Goal: Information Seeking & Learning: Learn about a topic

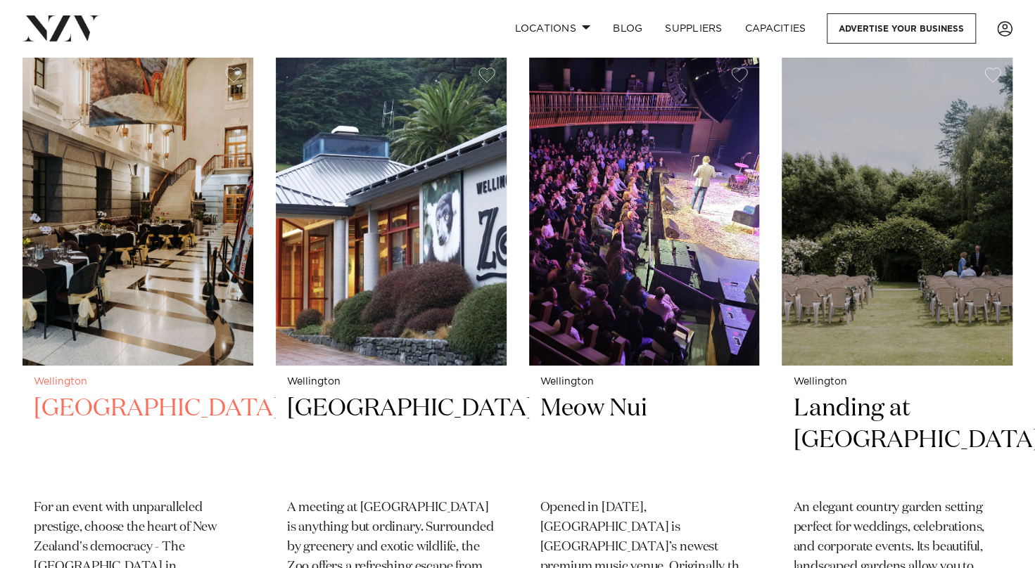
scroll to position [3002, 0]
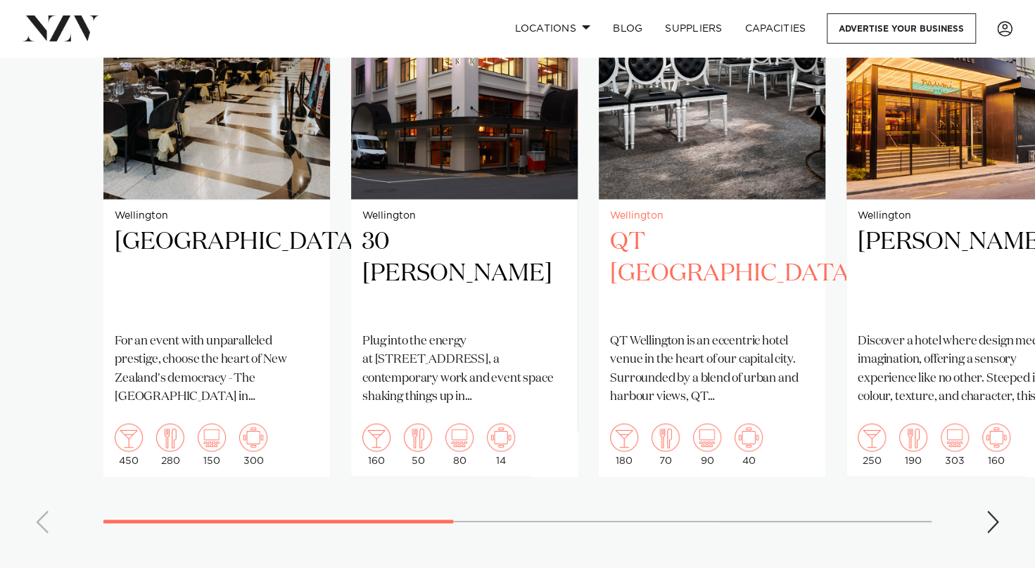
scroll to position [1161, 0]
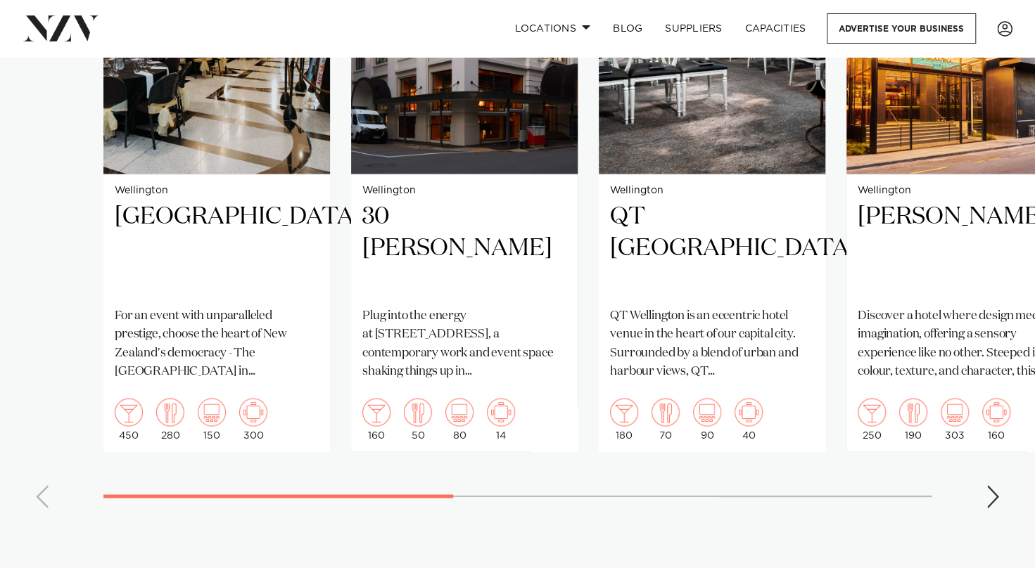
click at [986, 485] on div "Next slide" at bounding box center [993, 496] width 14 height 23
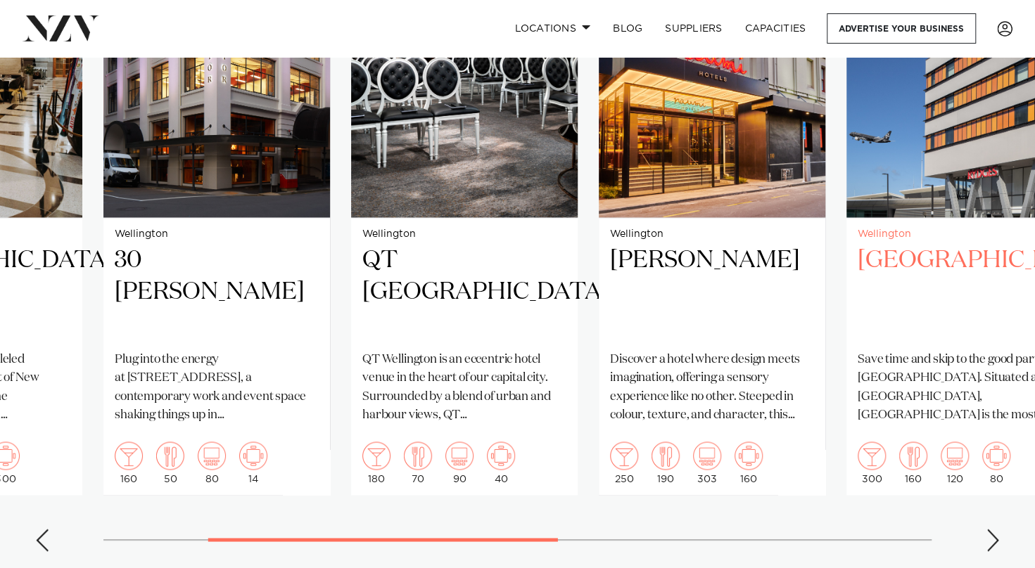
scroll to position [1118, 0]
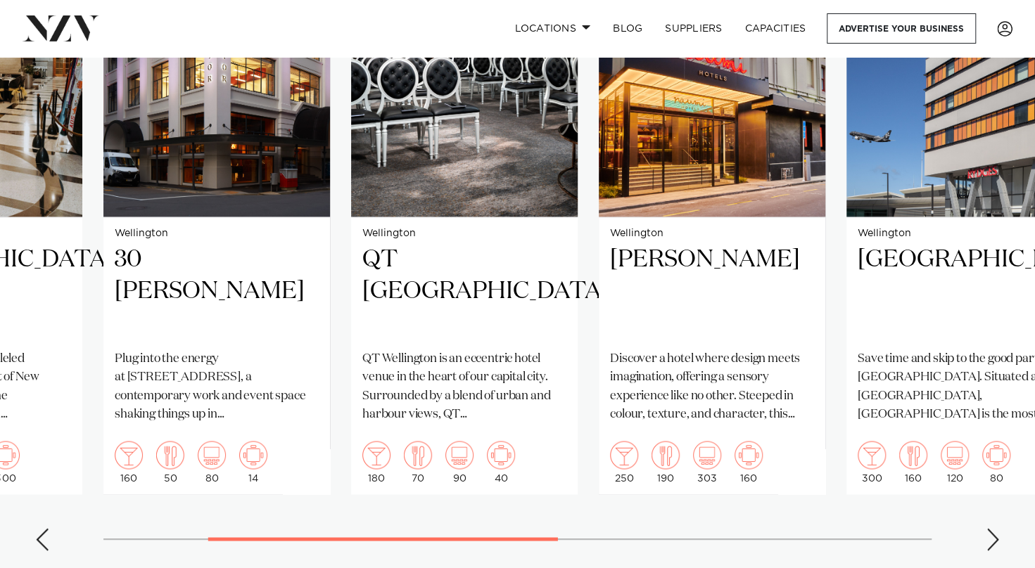
click at [986, 528] on div "Next slide" at bounding box center [993, 539] width 14 height 23
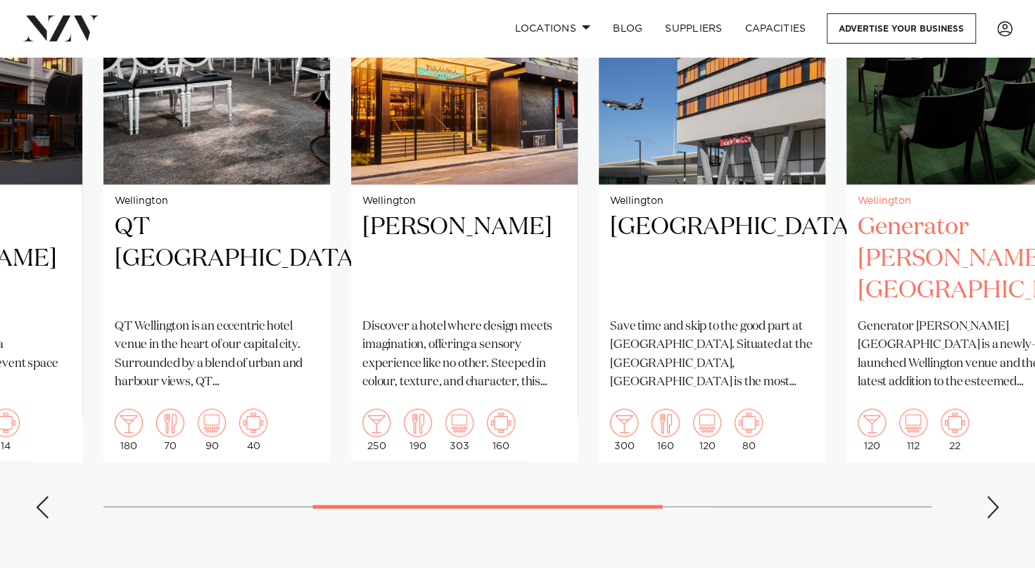
scroll to position [1152, 0]
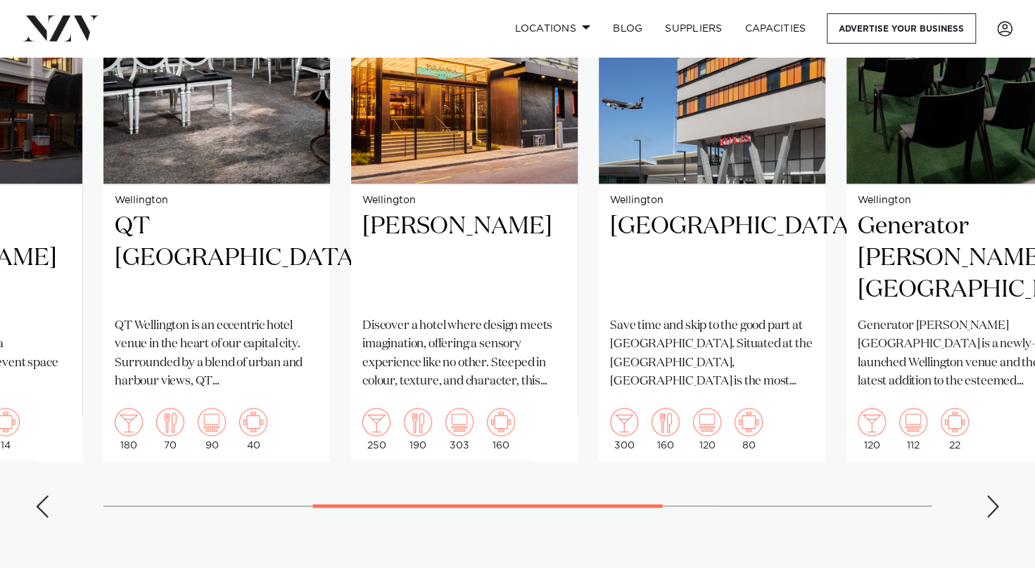
click at [986, 495] on div "Next slide" at bounding box center [993, 506] width 14 height 23
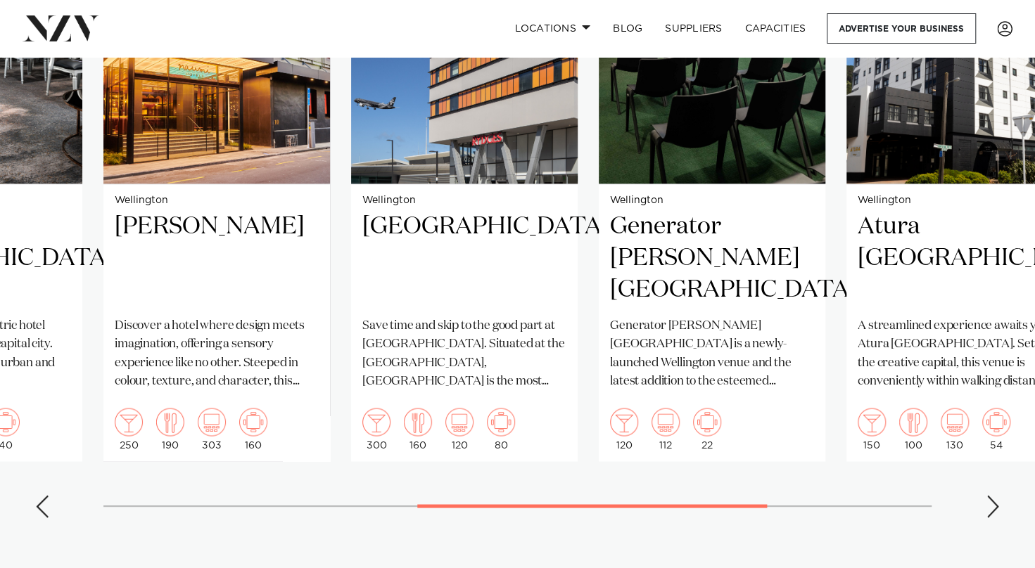
click at [986, 495] on div "Next slide" at bounding box center [993, 506] width 14 height 23
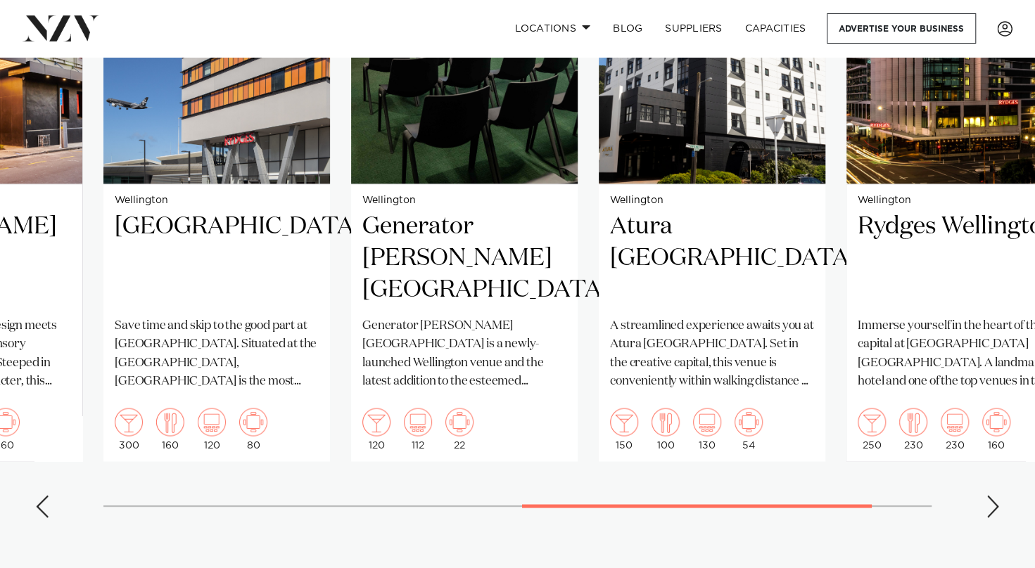
click at [986, 495] on div "Next slide" at bounding box center [993, 506] width 14 height 23
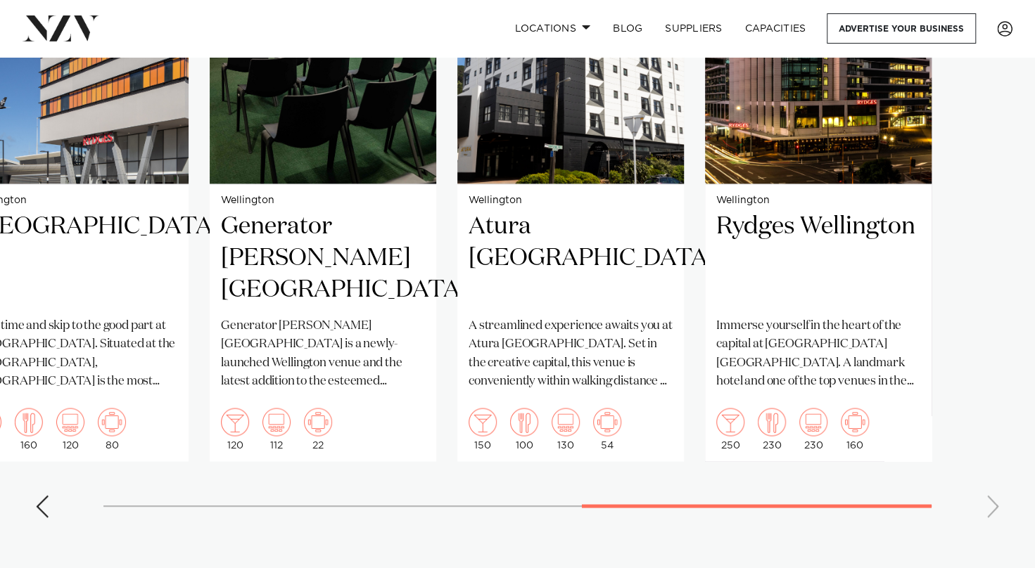
click at [986, 490] on swiper-container "Wellington Parliament Buildings For an event with unparalleled prestige, choose…" at bounding box center [517, 204] width 1035 height 649
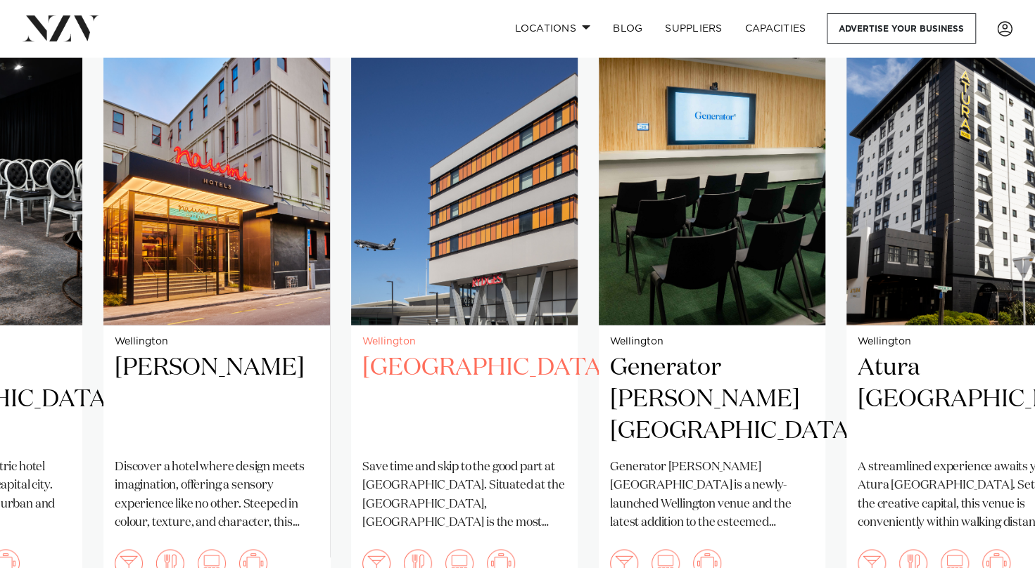
scroll to position [1002, 0]
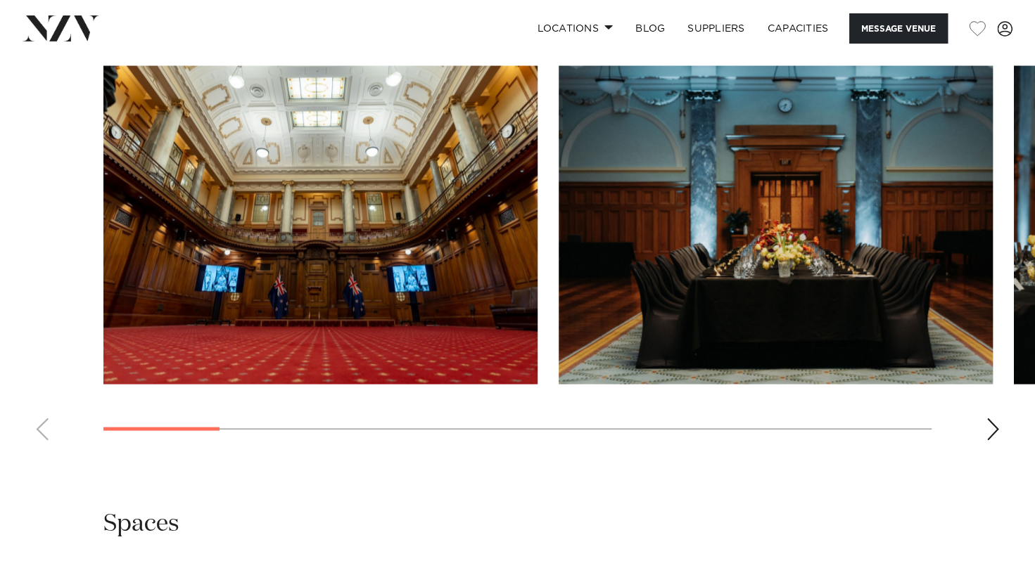
scroll to position [1471, 0]
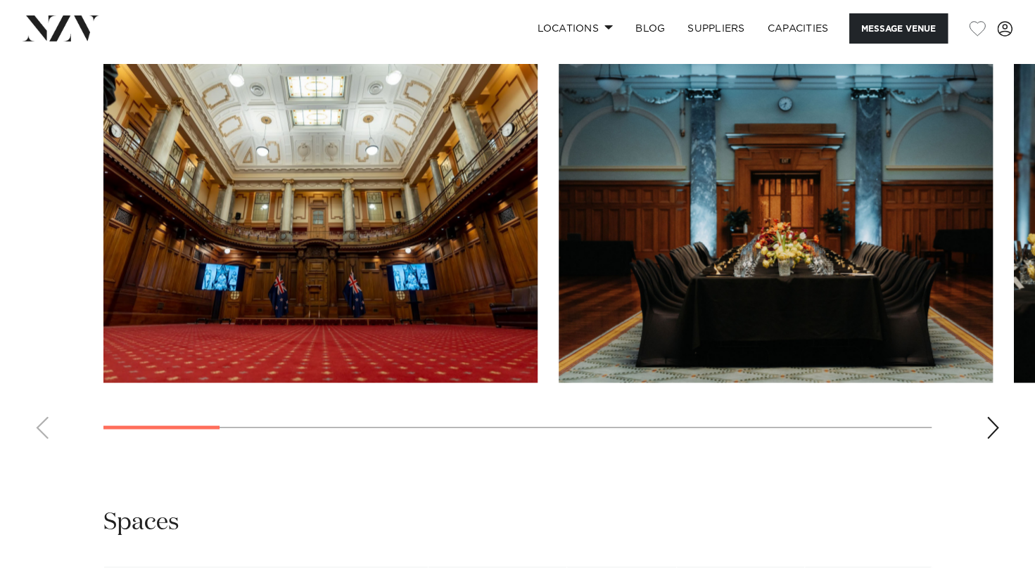
click at [990, 426] on div "Next slide" at bounding box center [993, 427] width 14 height 23
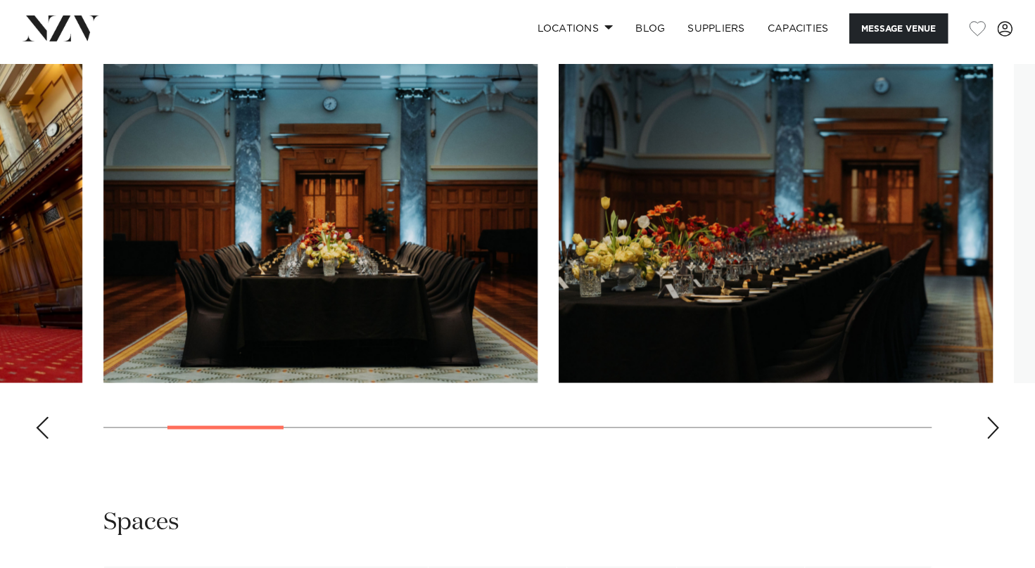
click at [990, 426] on div "Next slide" at bounding box center [993, 427] width 14 height 23
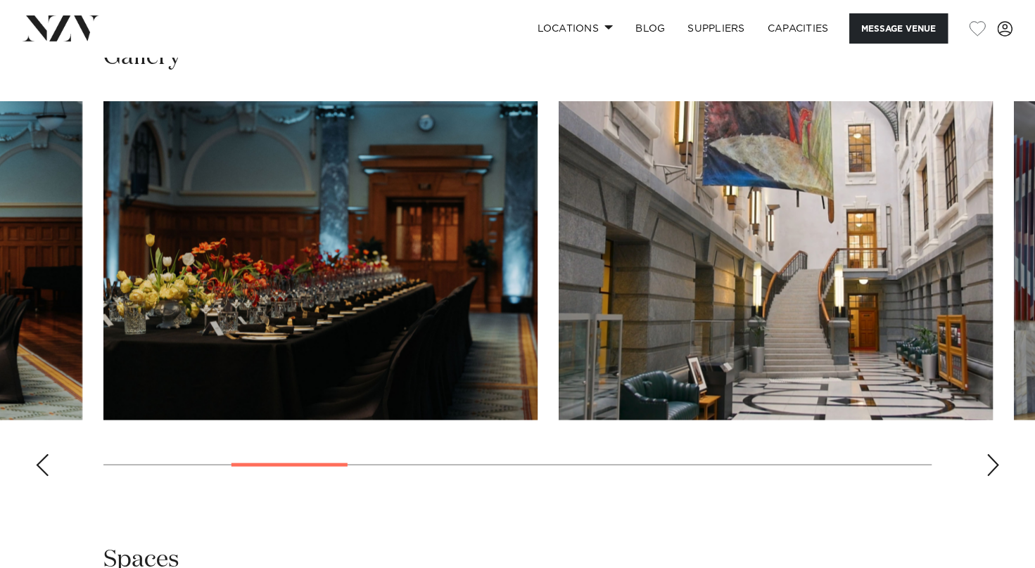
scroll to position [1434, 0]
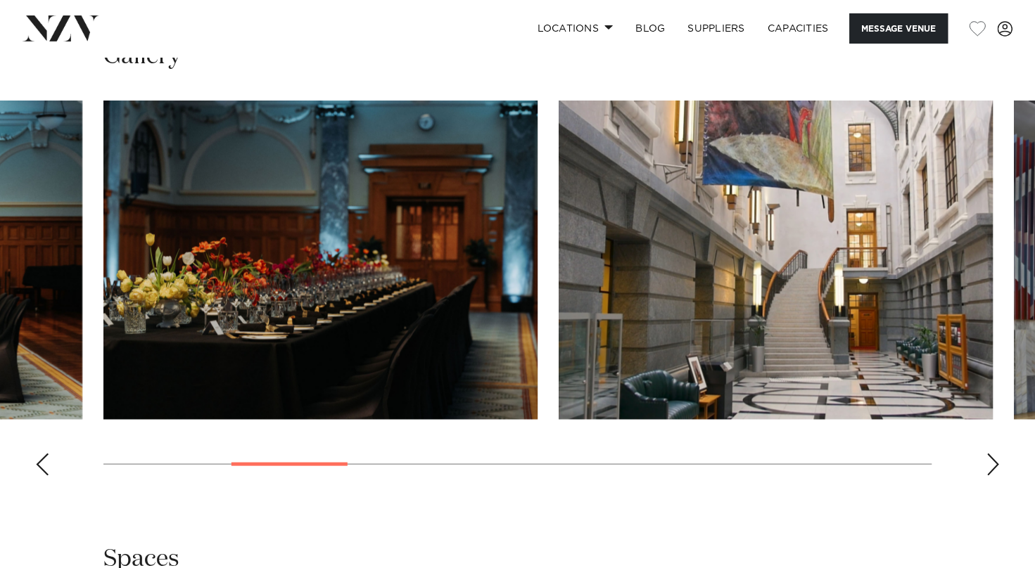
click at [990, 466] on div "Next slide" at bounding box center [993, 464] width 14 height 23
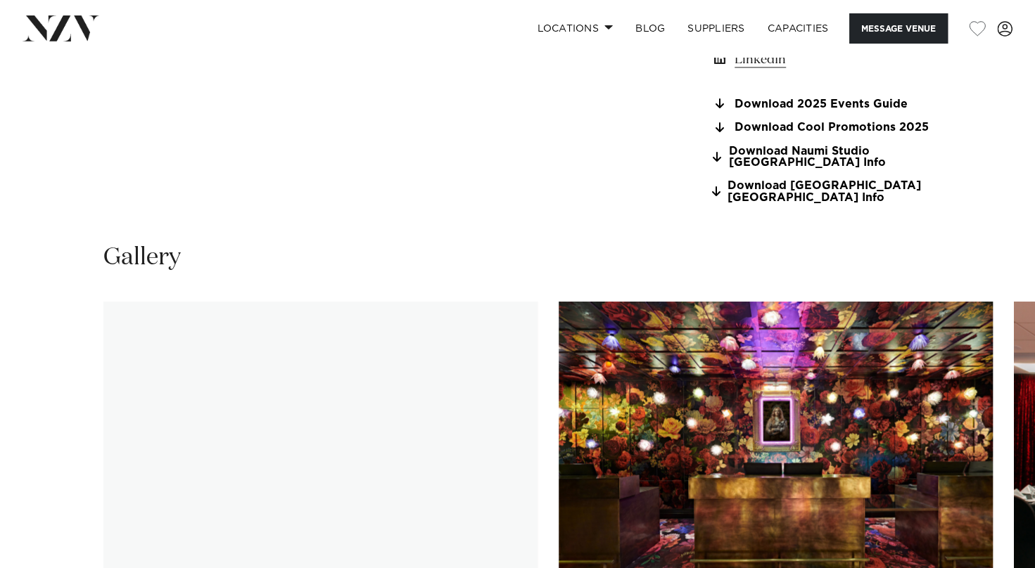
scroll to position [1361, 0]
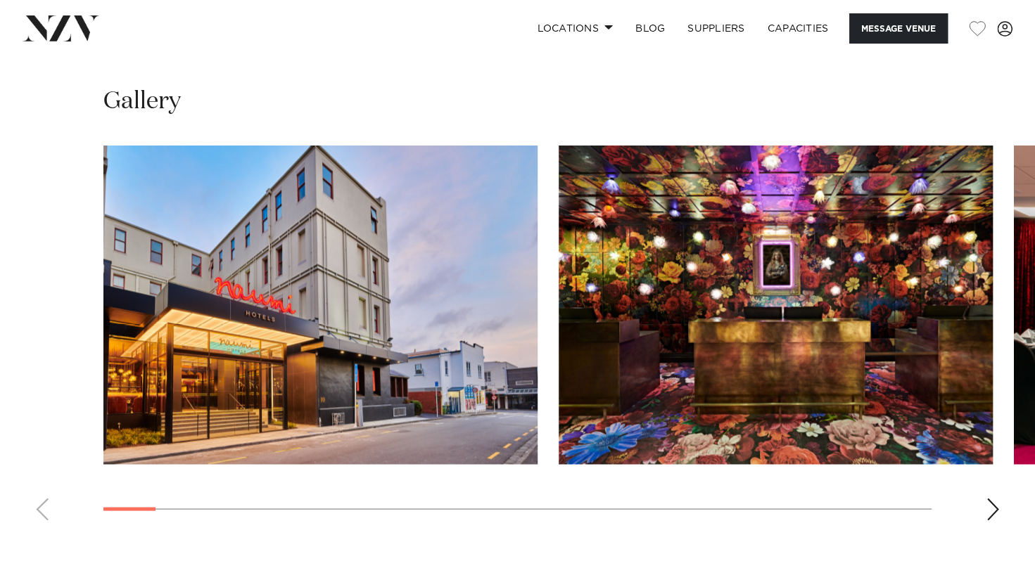
click at [993, 512] on div "Next slide" at bounding box center [993, 509] width 14 height 23
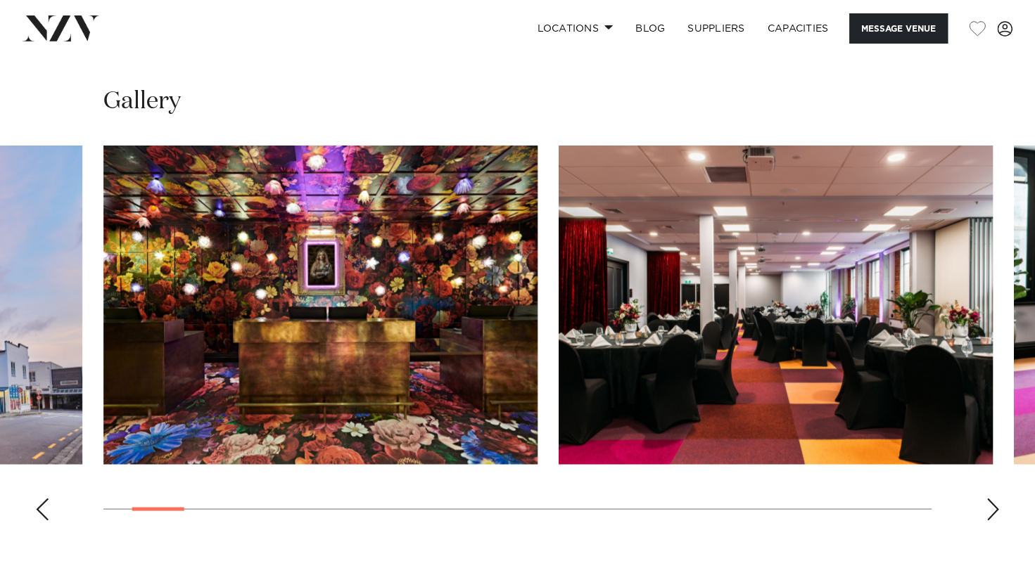
click at [993, 512] on div "Next slide" at bounding box center [993, 509] width 14 height 23
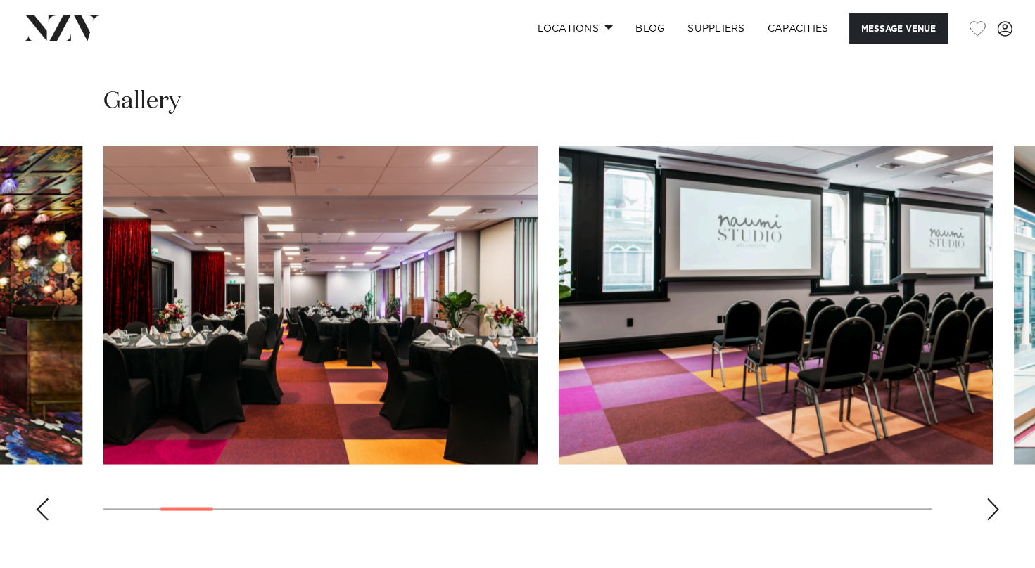
click at [993, 512] on div "Next slide" at bounding box center [993, 509] width 14 height 23
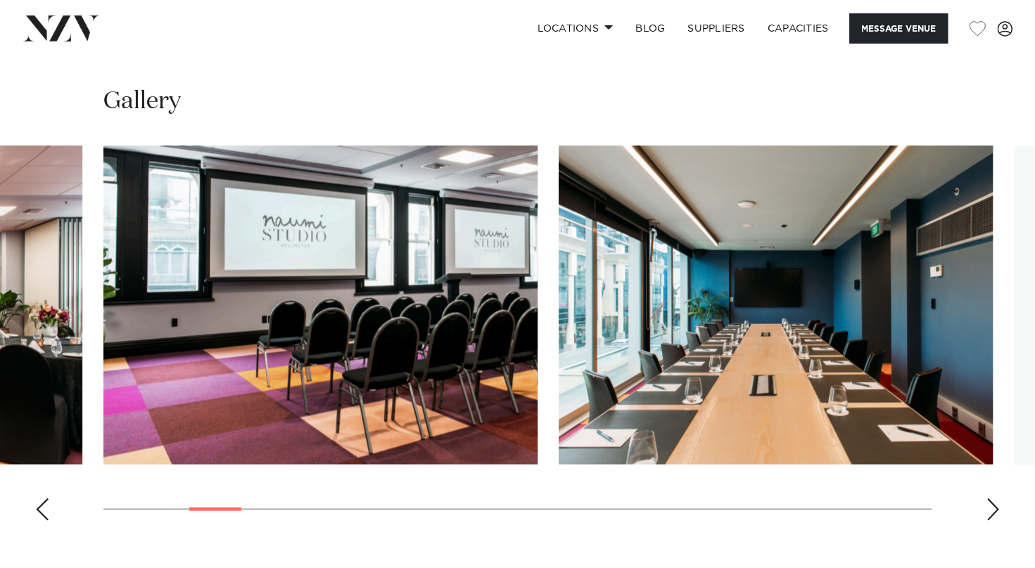
click at [993, 512] on div "Next slide" at bounding box center [993, 509] width 14 height 23
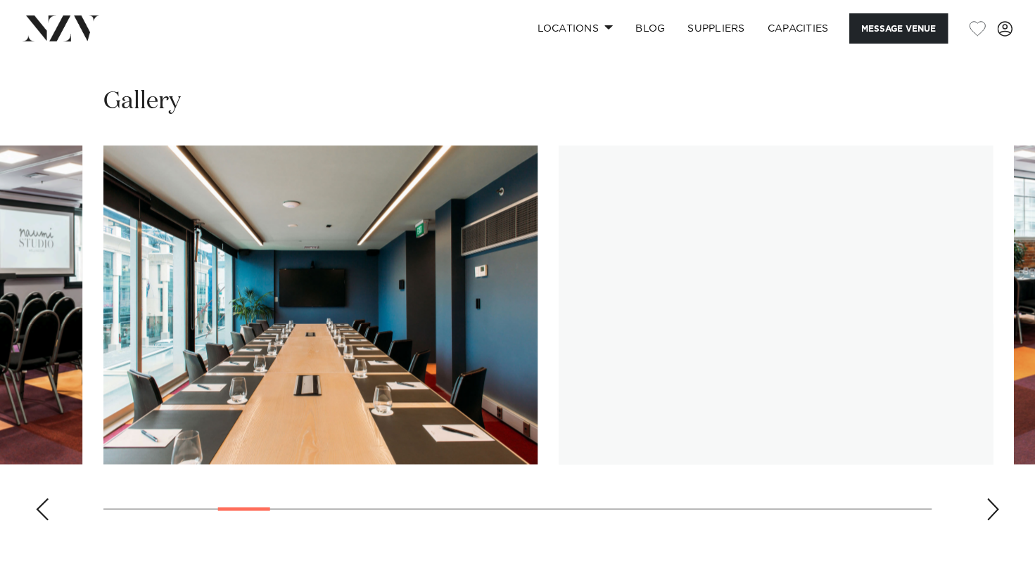
click at [993, 512] on div "Next slide" at bounding box center [993, 509] width 14 height 23
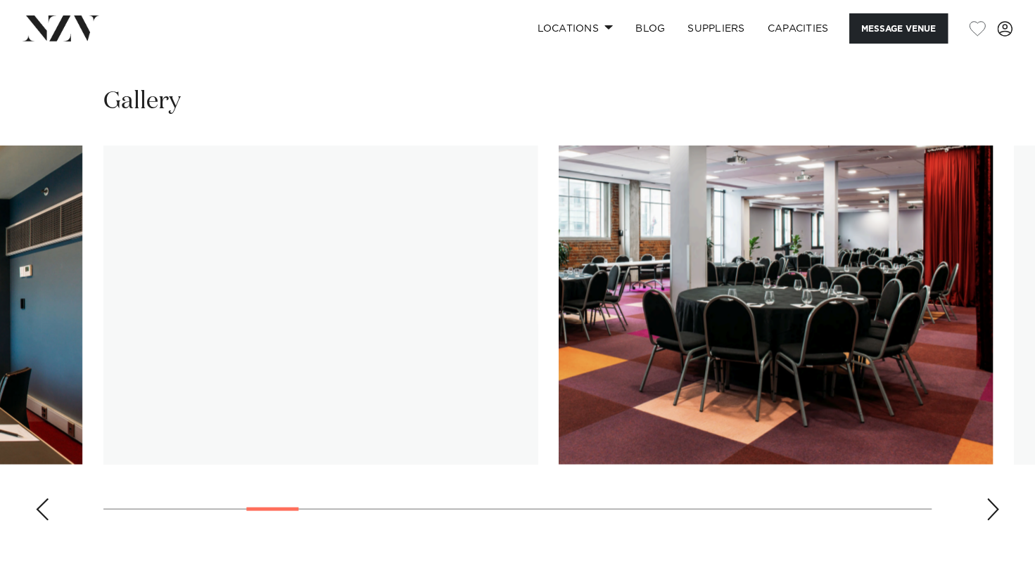
click at [993, 512] on div "Next slide" at bounding box center [993, 509] width 14 height 23
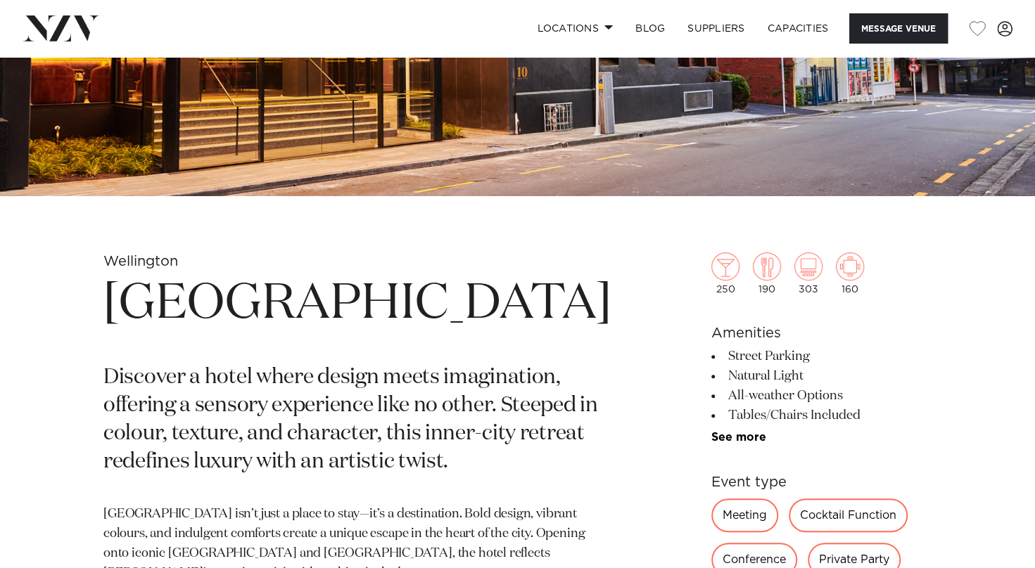
scroll to position [334, 0]
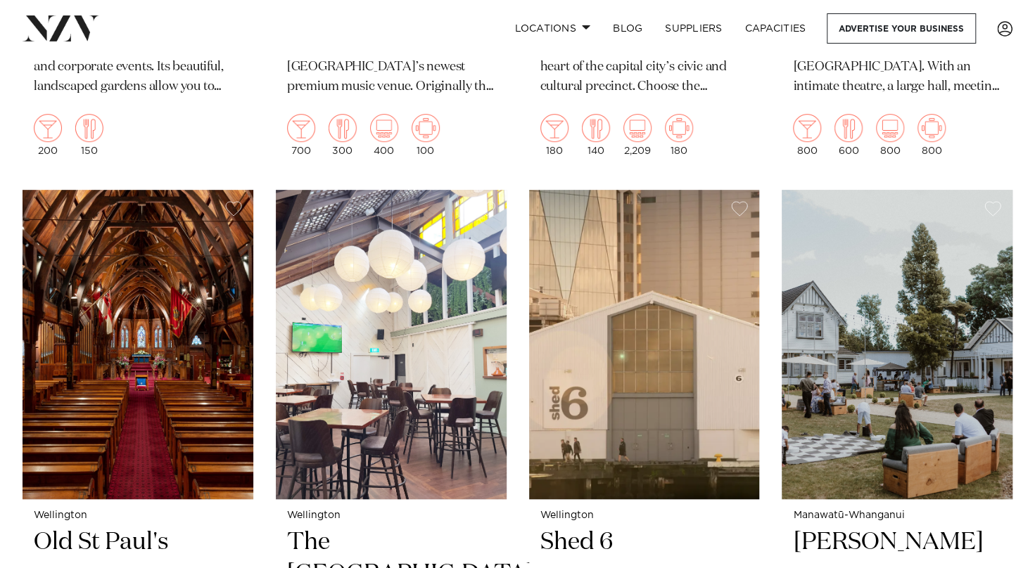
scroll to position [3633, 0]
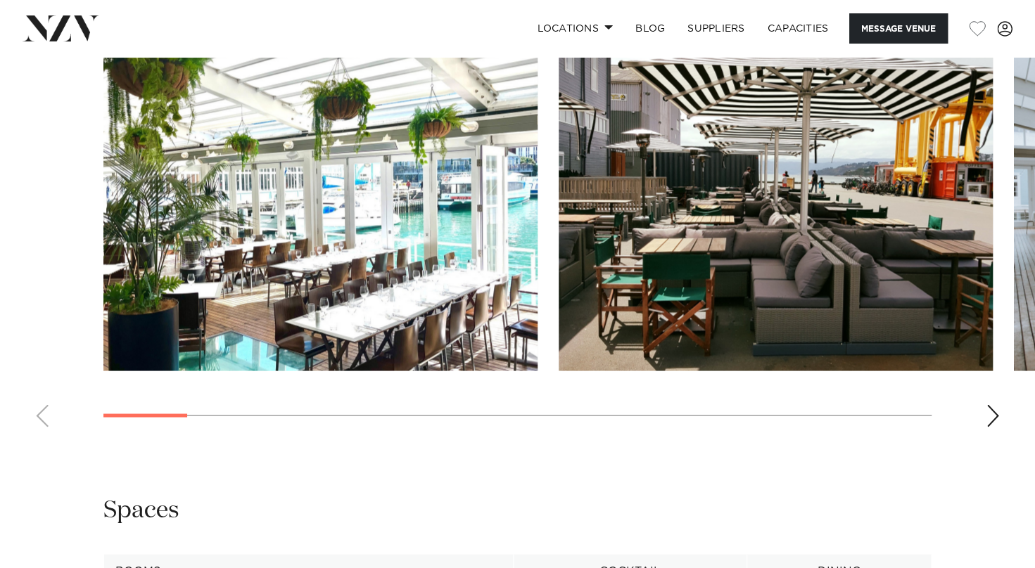
scroll to position [1323, 0]
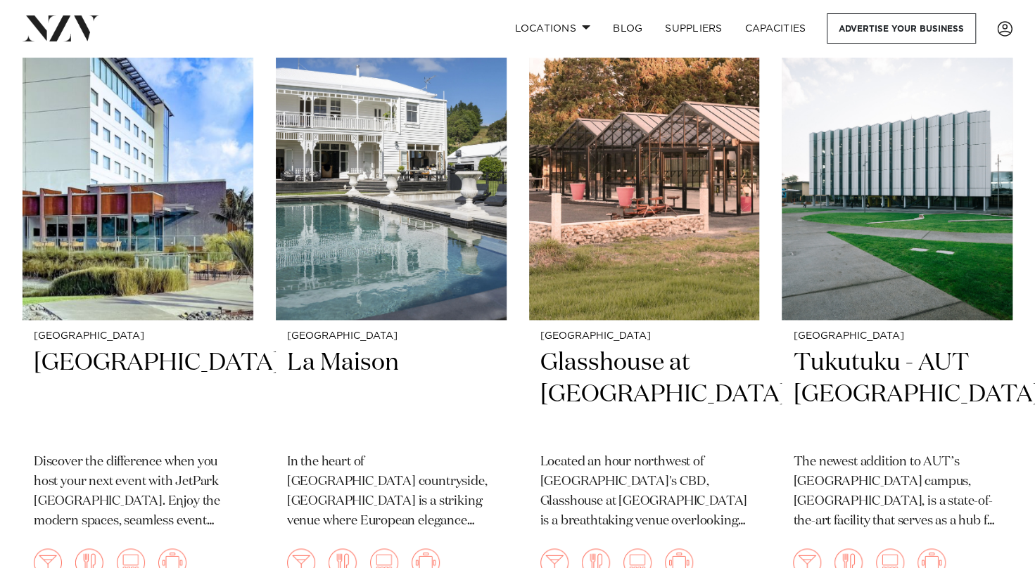
scroll to position [7158, 0]
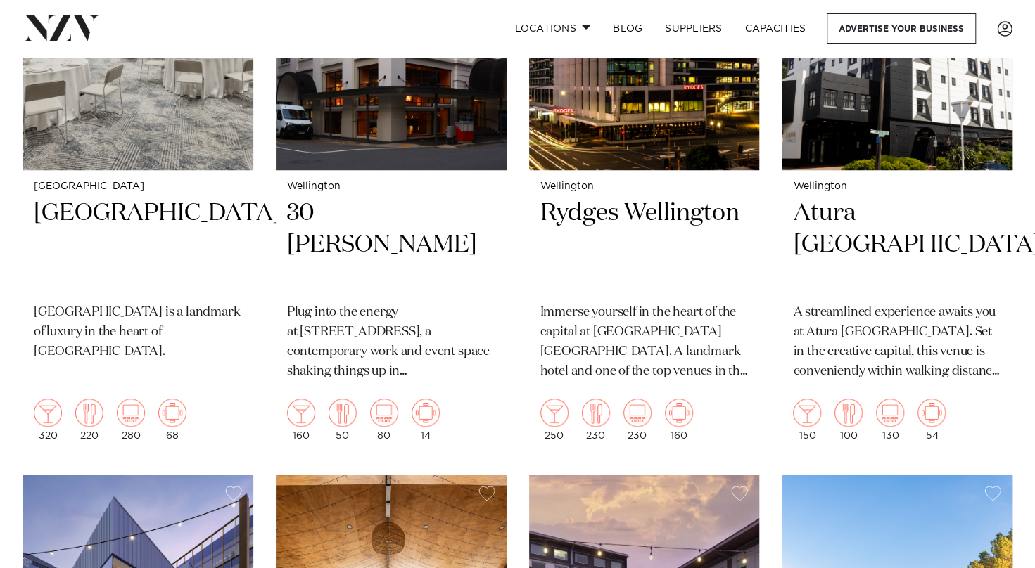
scroll to position [436, 0]
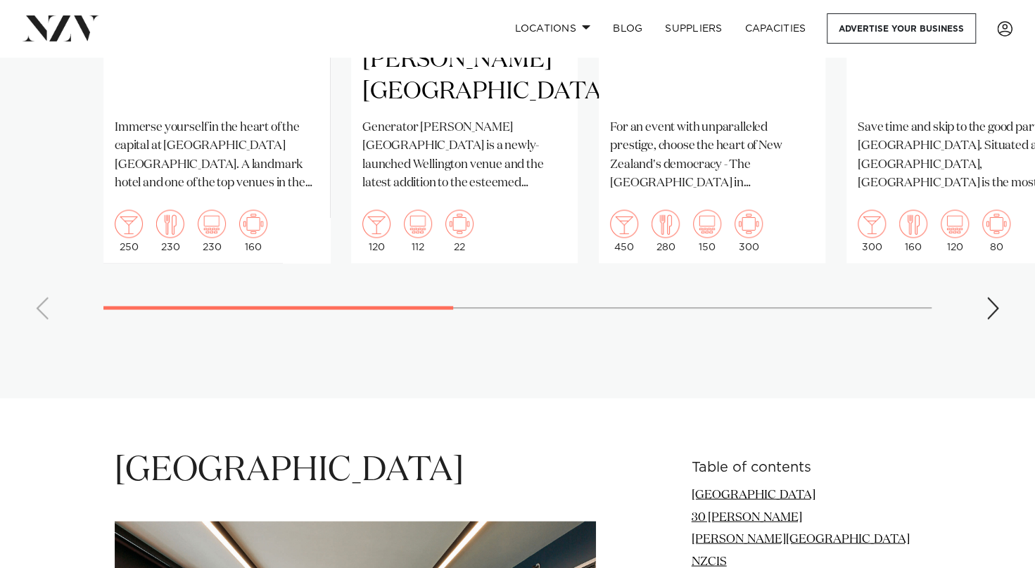
scroll to position [1351, 0]
click at [990, 296] on div "Next slide" at bounding box center [993, 307] width 14 height 23
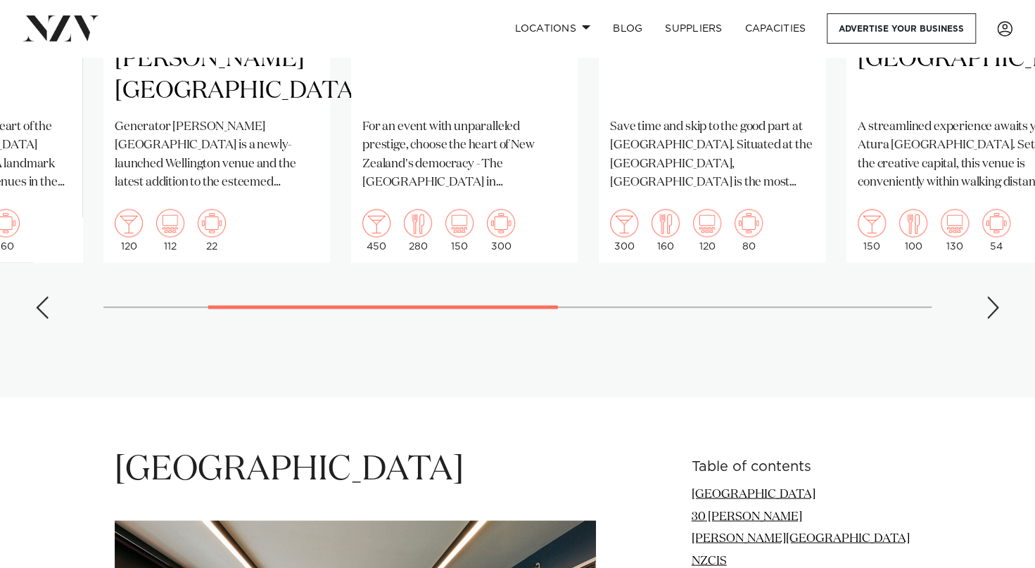
click at [990, 296] on div "Next slide" at bounding box center [993, 307] width 14 height 23
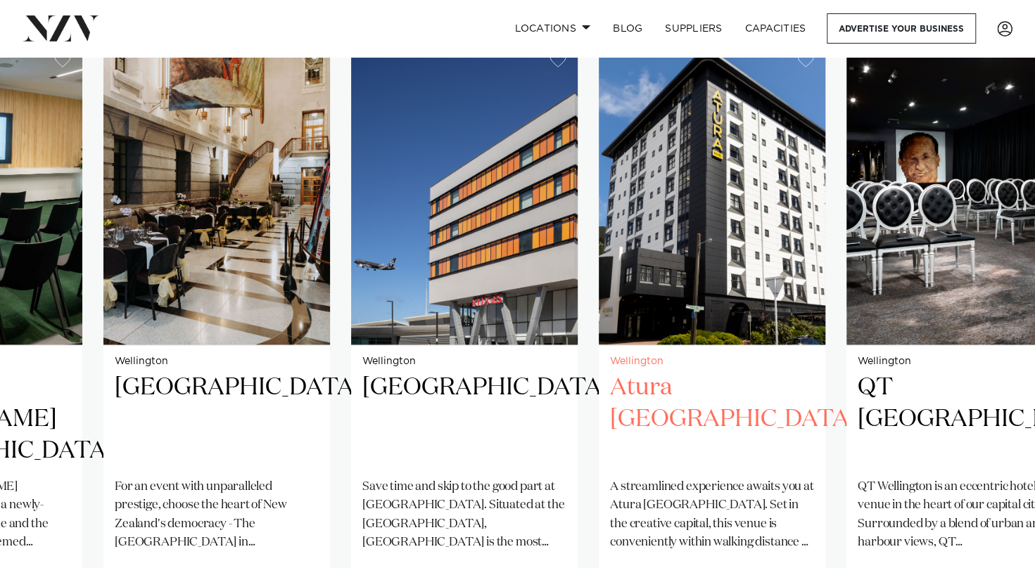
scroll to position [1220, 0]
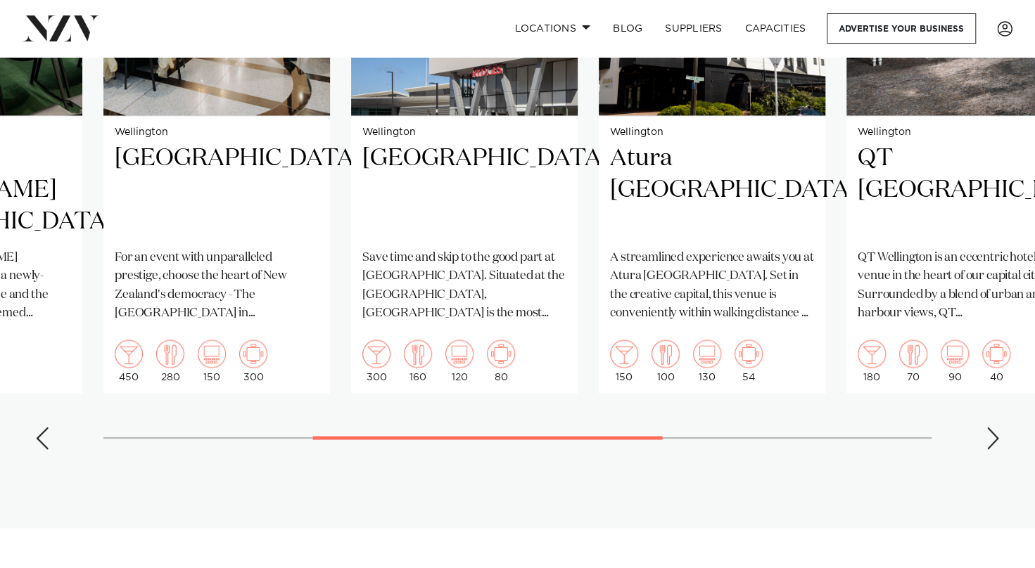
click at [998, 427] on div "Next slide" at bounding box center [993, 438] width 14 height 23
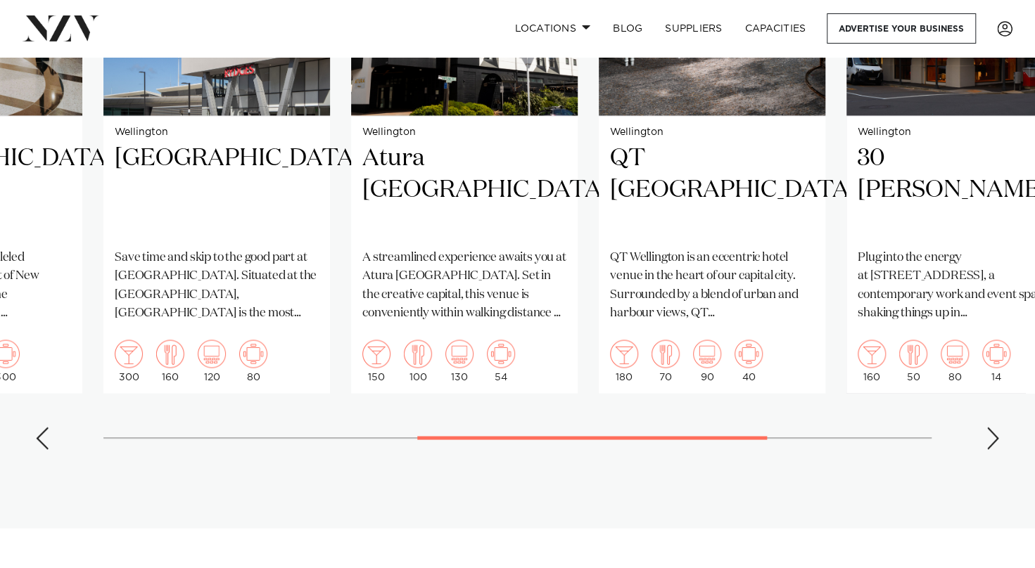
click at [998, 427] on div "Next slide" at bounding box center [993, 438] width 14 height 23
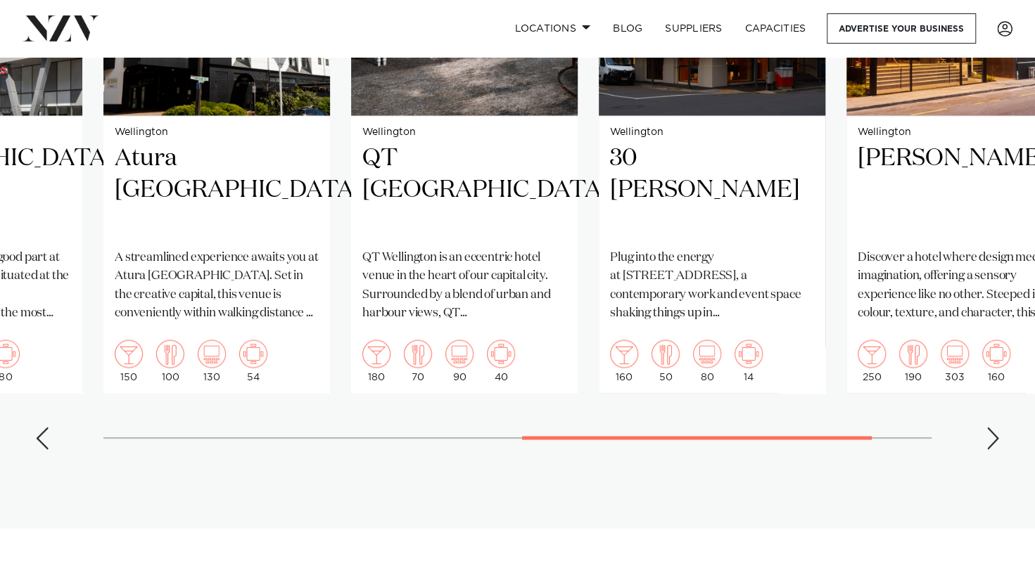
click at [998, 427] on div "Next slide" at bounding box center [993, 438] width 14 height 23
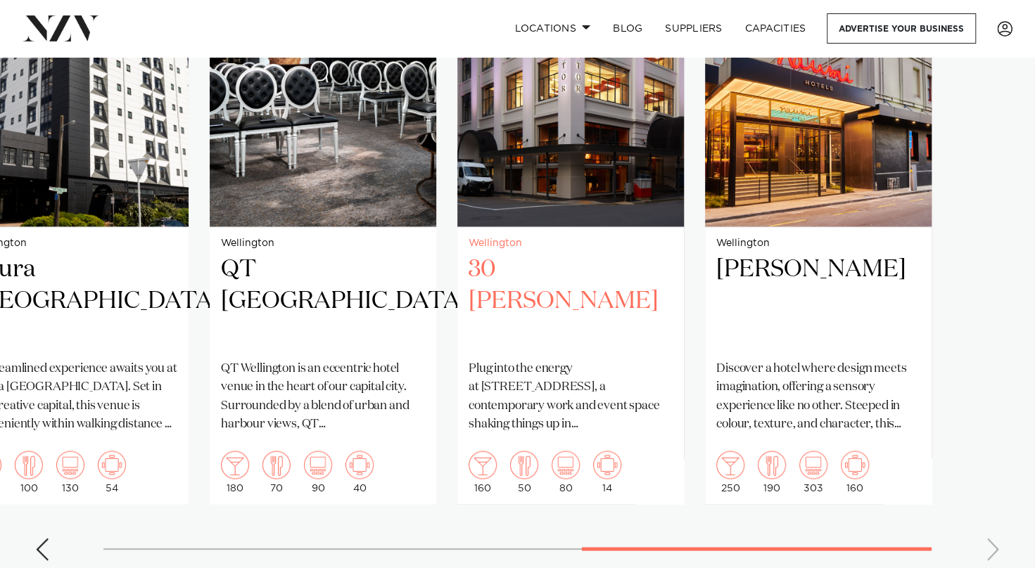
scroll to position [1109, 0]
click at [569, 253] on h2 "30 [PERSON_NAME]" at bounding box center [571, 300] width 204 height 95
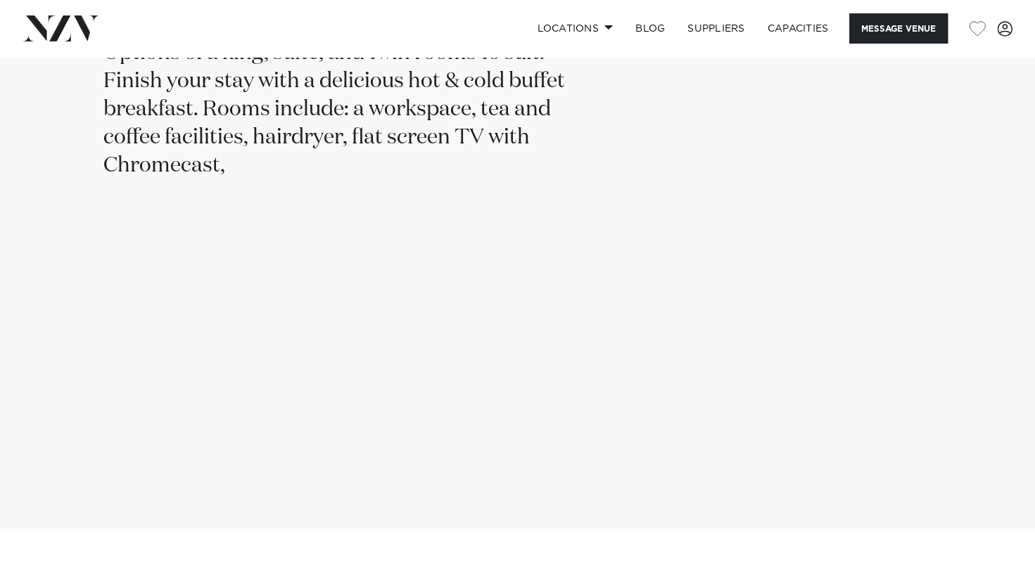
scroll to position [2924, 0]
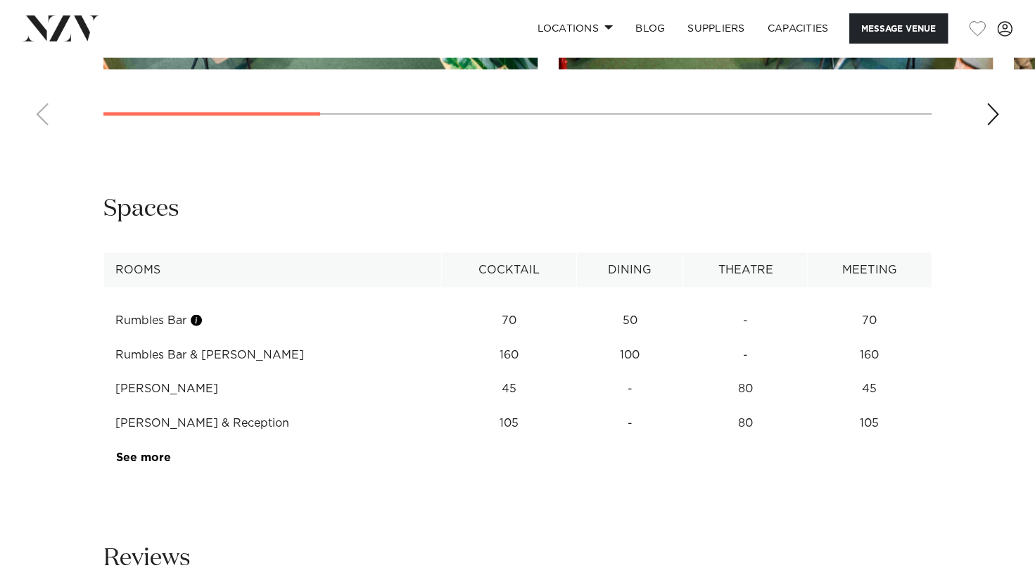
scroll to position [1621, 0]
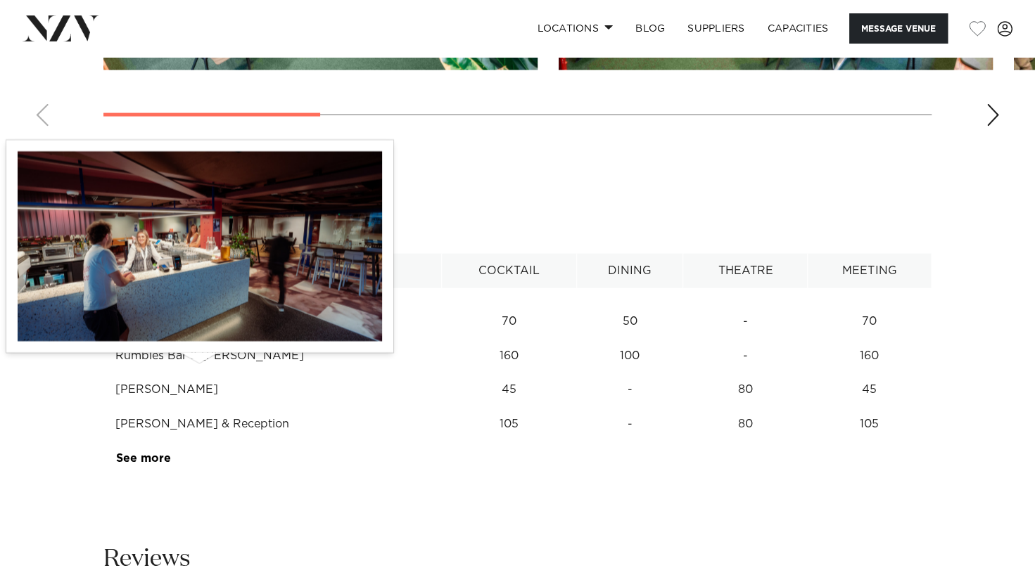
click at [196, 329] on button "button" at bounding box center [196, 321] width 14 height 14
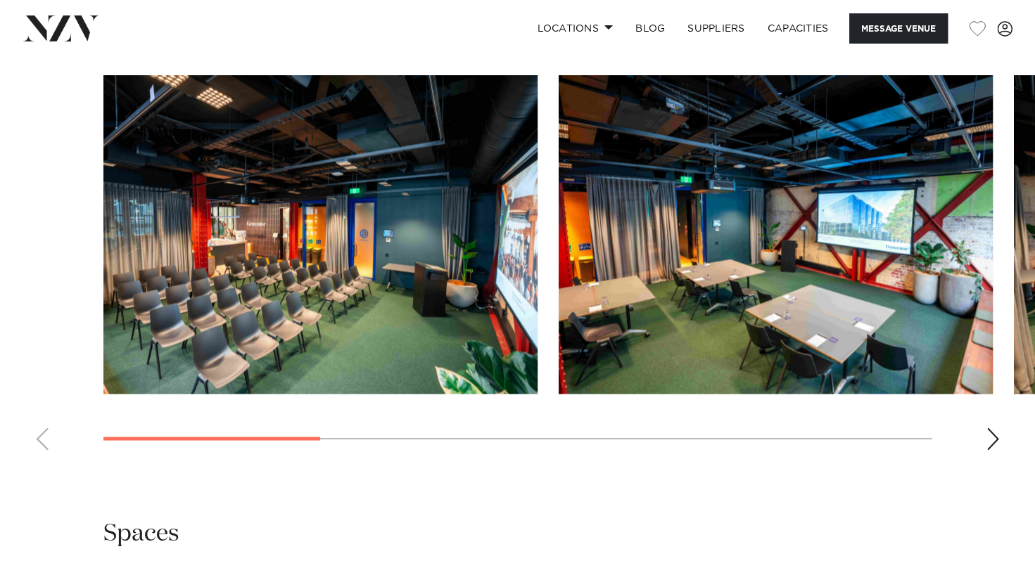
scroll to position [1299, 0]
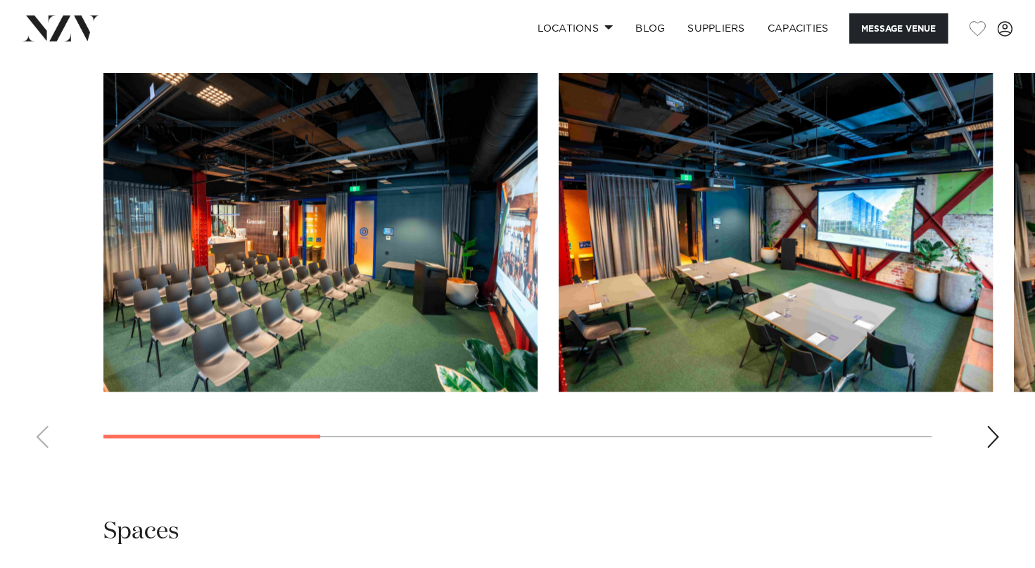
click at [986, 448] on div "Next slide" at bounding box center [993, 437] width 14 height 23
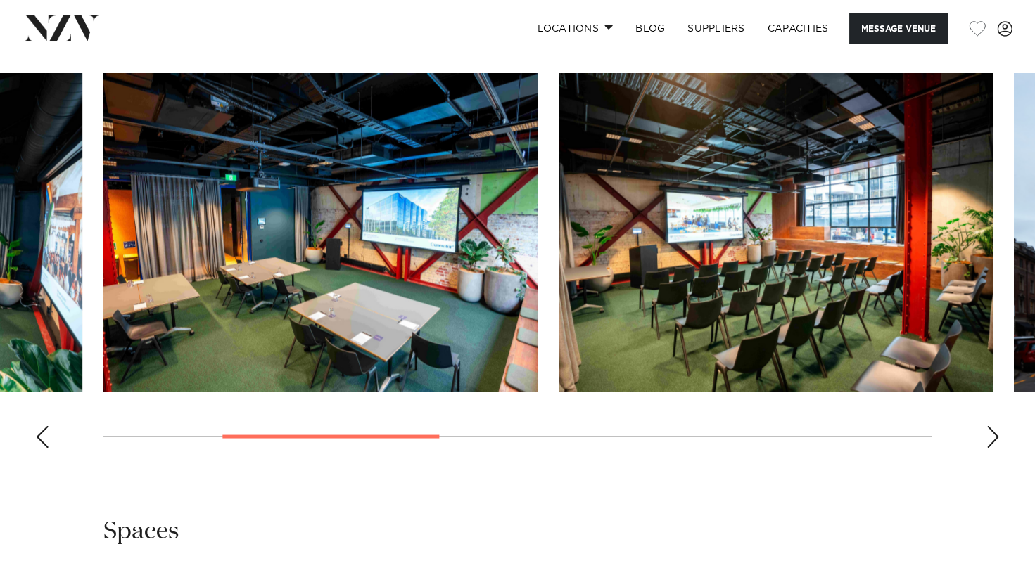
click at [986, 448] on div "Next slide" at bounding box center [993, 437] width 14 height 23
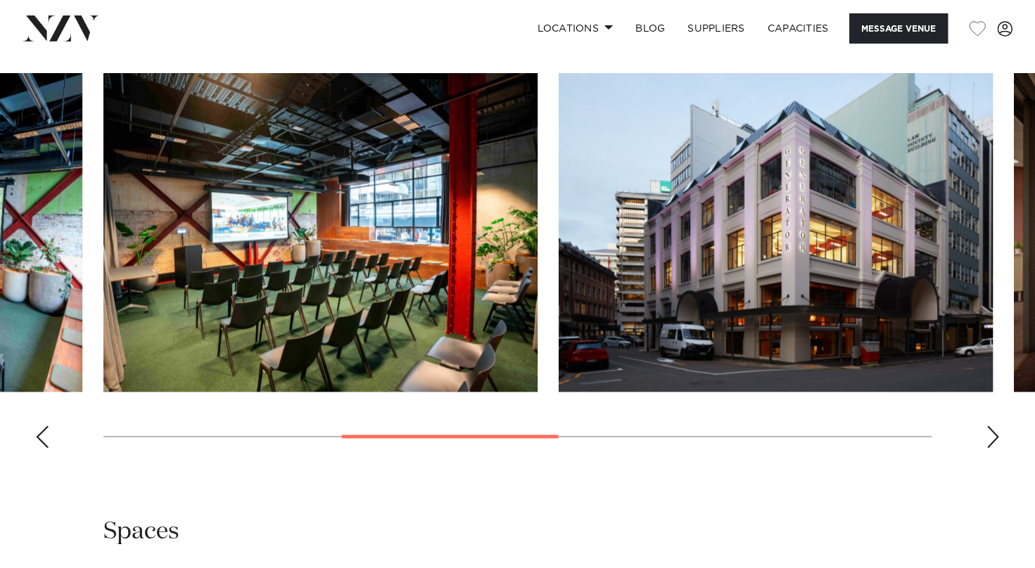
click at [986, 448] on div "Next slide" at bounding box center [993, 437] width 14 height 23
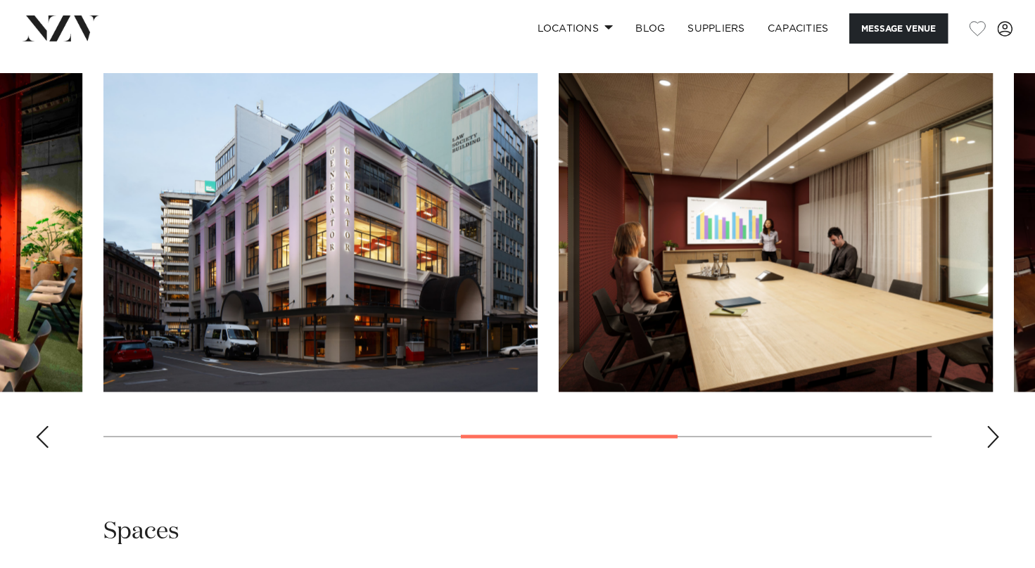
click at [986, 448] on div "Next slide" at bounding box center [993, 437] width 14 height 23
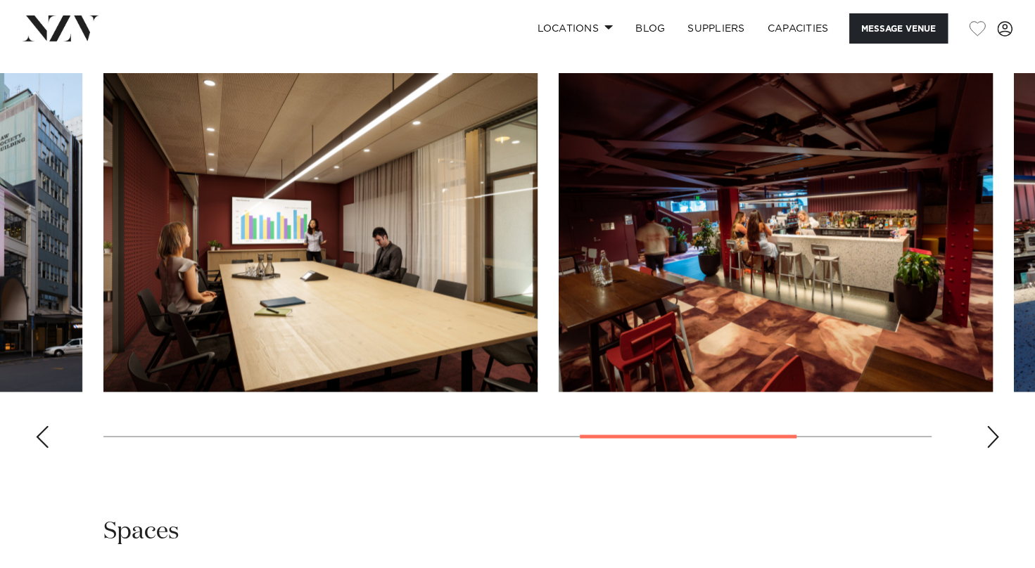
click at [986, 448] on div "Next slide" at bounding box center [993, 437] width 14 height 23
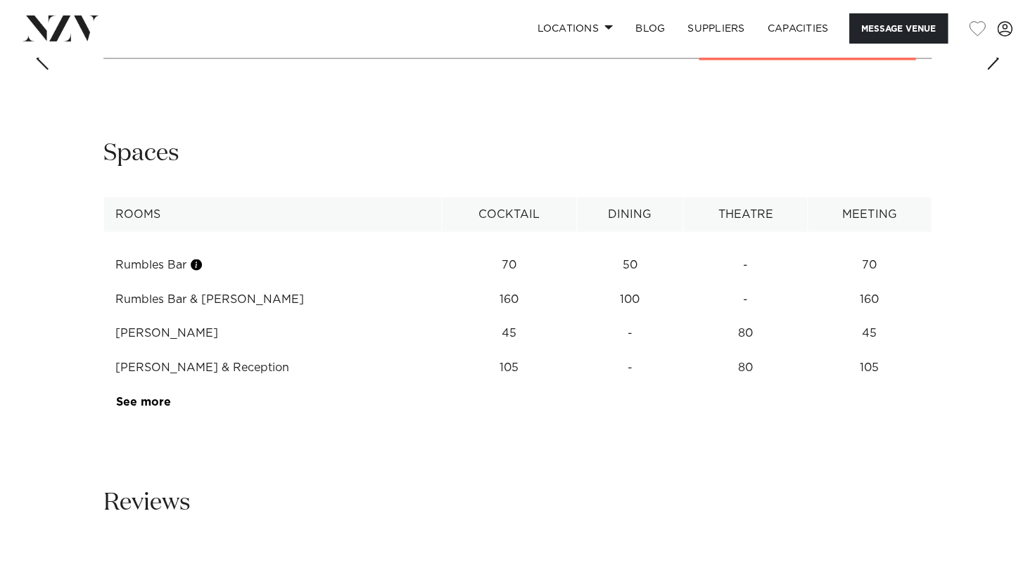
scroll to position [1678, 0]
